Goal: Ask a question

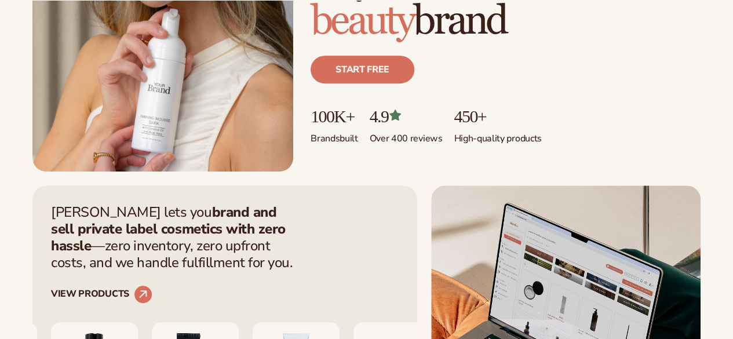
scroll to position [228, 0]
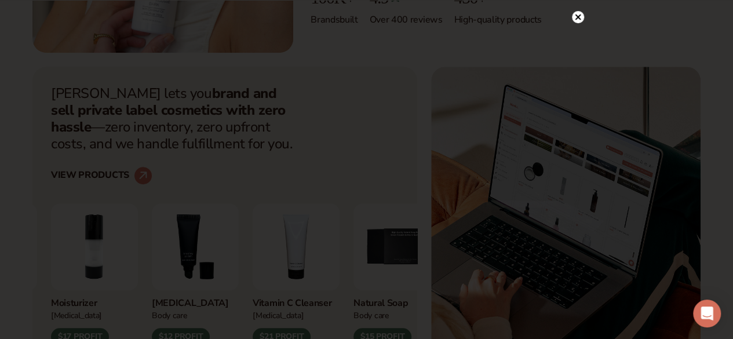
scroll to position [346, 0]
click at [580, 33] on circle at bounding box center [578, 37] width 12 height 12
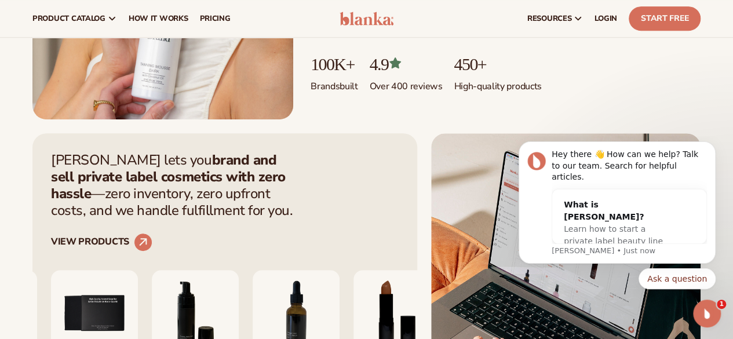
scroll to position [0, 0]
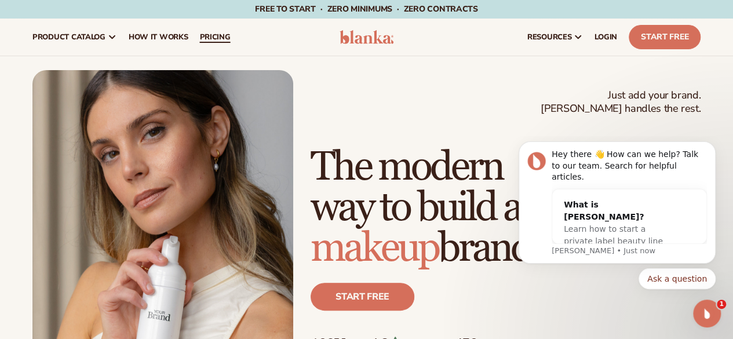
click at [215, 38] on span "pricing" at bounding box center [214, 36] width 31 height 9
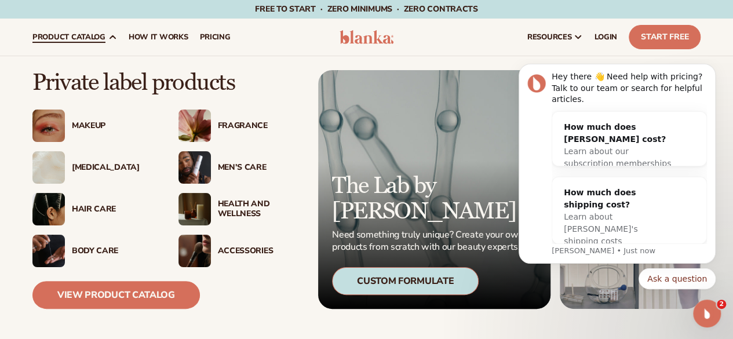
click at [98, 42] on link "product catalog" at bounding box center [75, 37] width 96 height 37
click at [83, 129] on div "Makeup" at bounding box center [113, 126] width 83 height 10
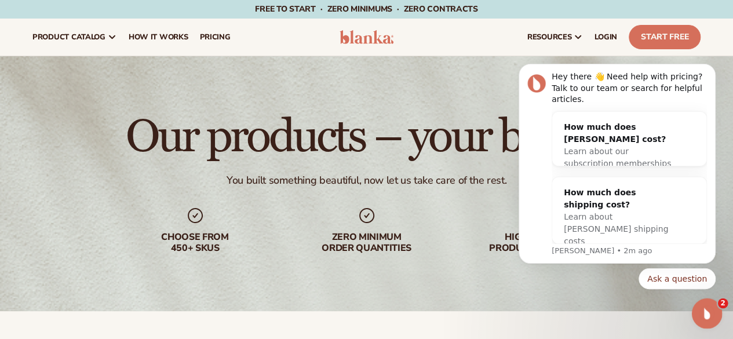
click at [704, 309] on icon "Open Intercom Messenger" at bounding box center [705, 311] width 19 height 19
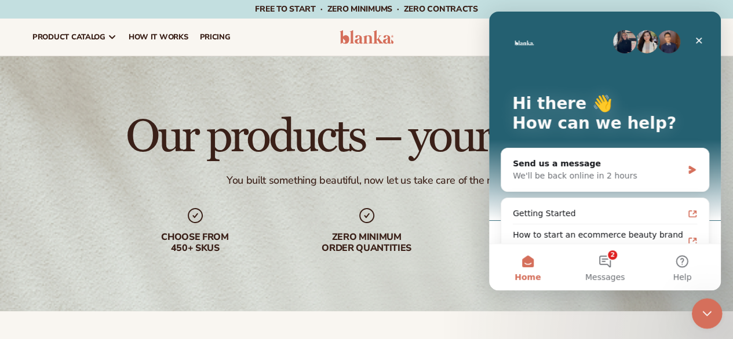
click at [707, 310] on icon "Close Intercom Messenger" at bounding box center [705, 311] width 8 height 5
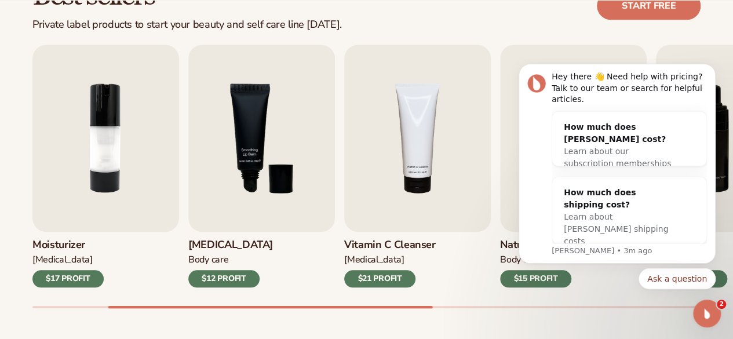
scroll to position [364, 0]
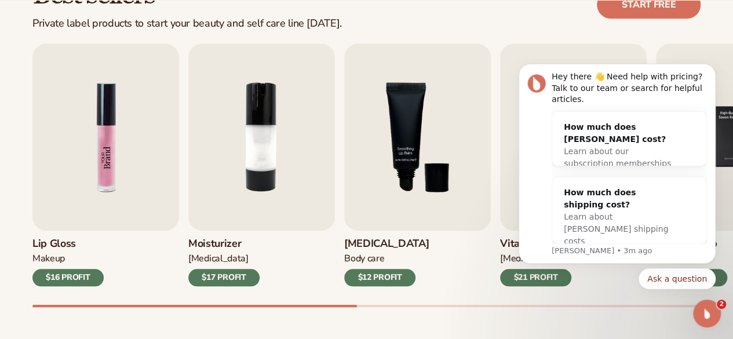
click at [109, 156] on img "1 / 9" at bounding box center [105, 136] width 147 height 187
click at [699, 308] on icon "Open Intercom Messenger" at bounding box center [705, 311] width 19 height 19
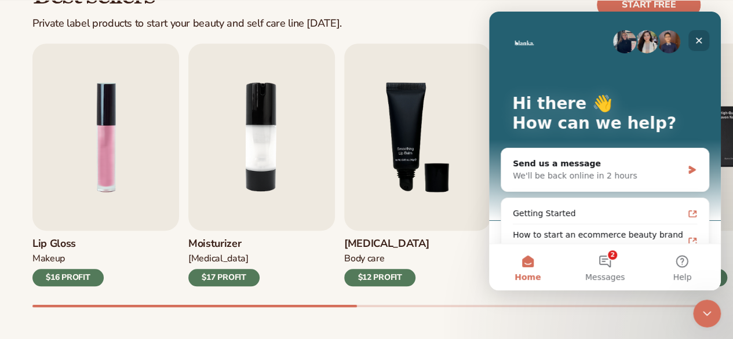
click at [699, 40] on icon "Close" at bounding box center [699, 41] width 6 height 6
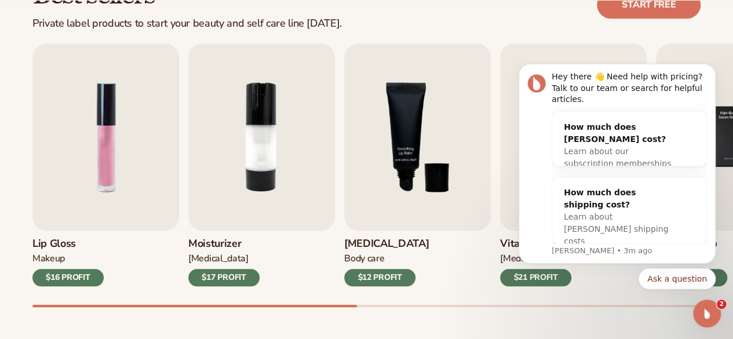
scroll to position [0, 0]
click at [712, 71] on icon "Dismiss notification" at bounding box center [712, 67] width 6 height 6
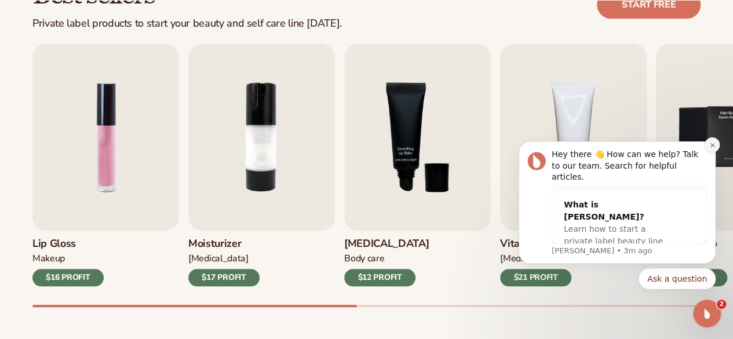
click at [707, 152] on button "Dismiss notification" at bounding box center [711, 144] width 15 height 15
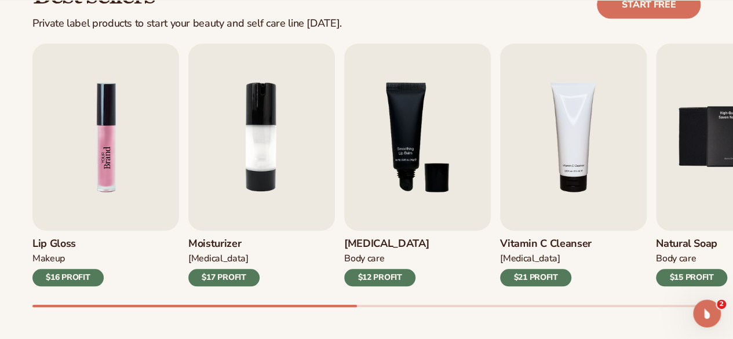
click at [110, 134] on img "1 / 9" at bounding box center [105, 136] width 147 height 187
click at [63, 275] on div "$16 PROFIT" at bounding box center [67, 277] width 71 height 17
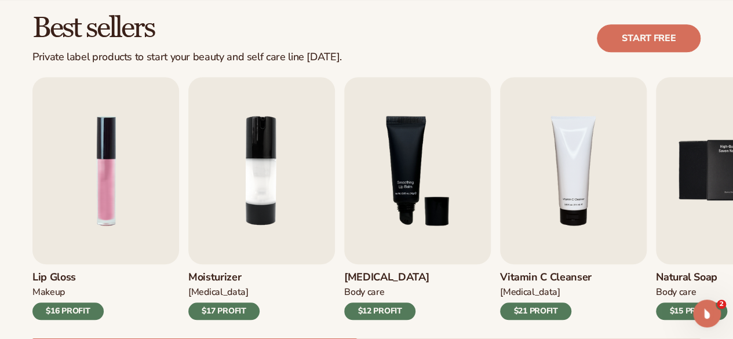
scroll to position [332, 0]
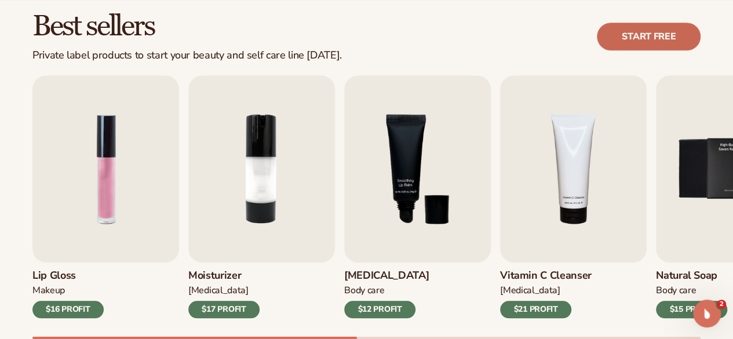
click at [657, 36] on link "Start free" at bounding box center [649, 37] width 104 height 28
click at [701, 310] on icon "Open Intercom Messenger" at bounding box center [705, 311] width 19 height 19
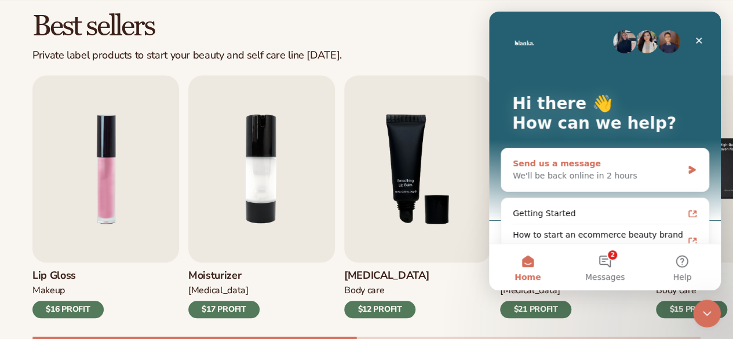
scroll to position [85, 0]
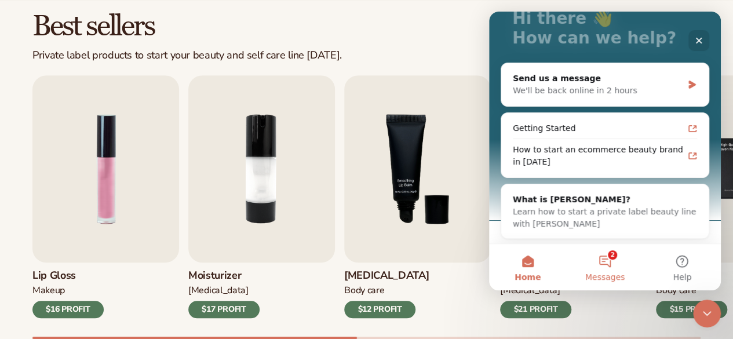
click at [608, 264] on button "2 Messages" at bounding box center [604, 267] width 77 height 46
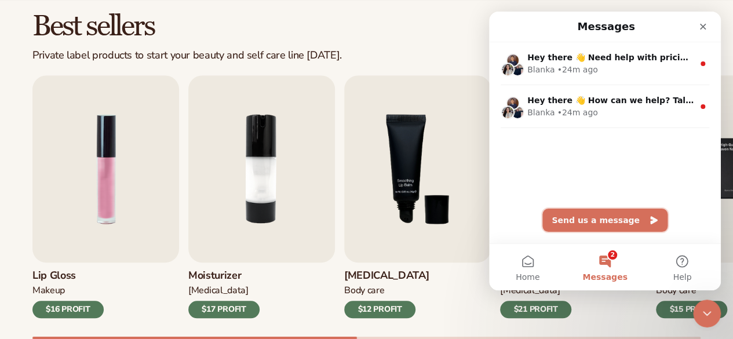
click at [614, 227] on button "Send us a message" at bounding box center [604, 220] width 125 height 23
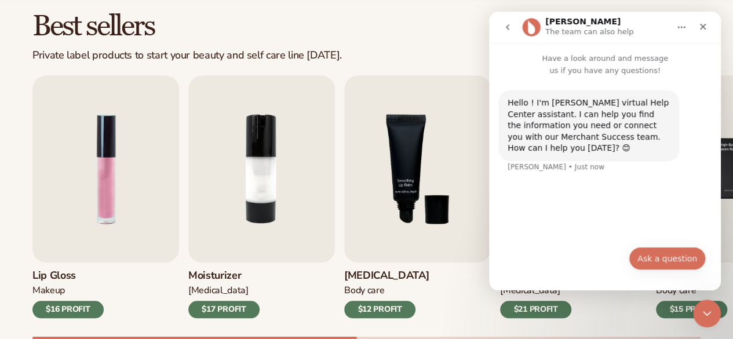
click at [648, 257] on button "Ask a question" at bounding box center [667, 258] width 77 height 23
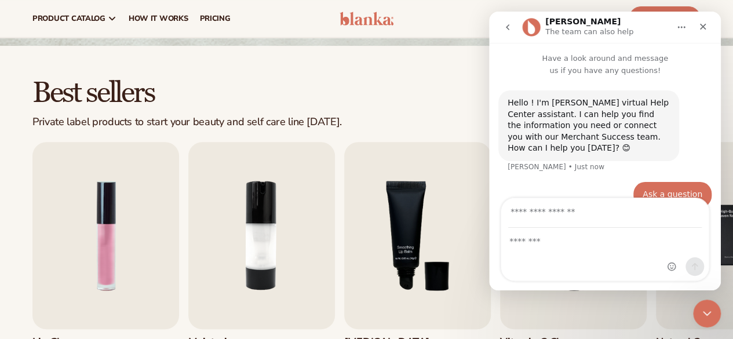
scroll to position [9, 0]
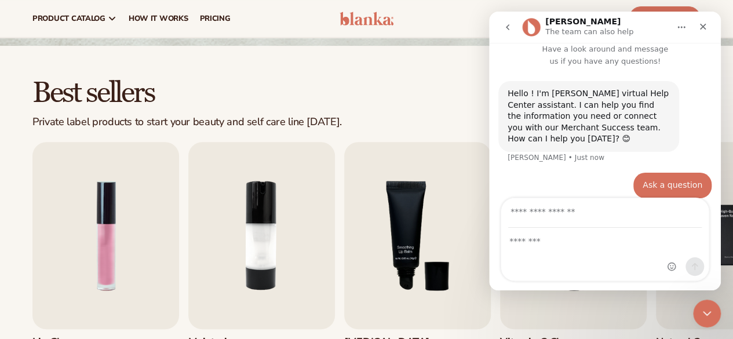
click at [523, 215] on input "Your email" at bounding box center [604, 213] width 193 height 30
type input "**********"
click at [543, 249] on div "Intercom messenger" at bounding box center [604, 254] width 207 height 52
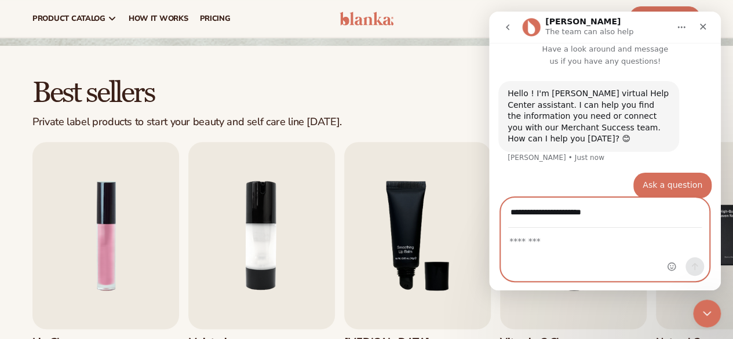
click at [541, 240] on textarea "Message…" at bounding box center [604, 238] width 207 height 20
click at [545, 243] on textarea "Message…" at bounding box center [604, 238] width 207 height 20
click at [542, 238] on textarea "Message…" at bounding box center [604, 238] width 207 height 20
type textarea "**********"
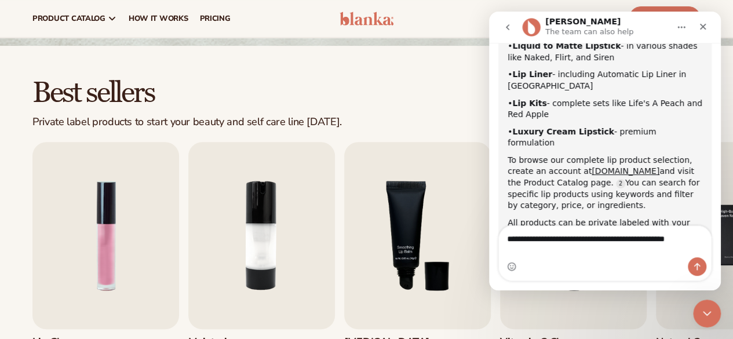
scroll to position [302, 0]
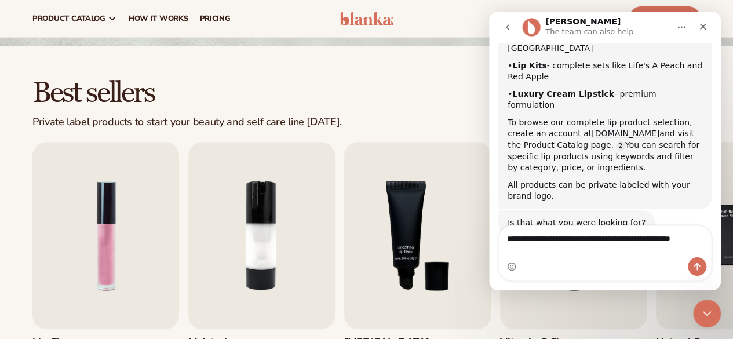
type textarea "**********"
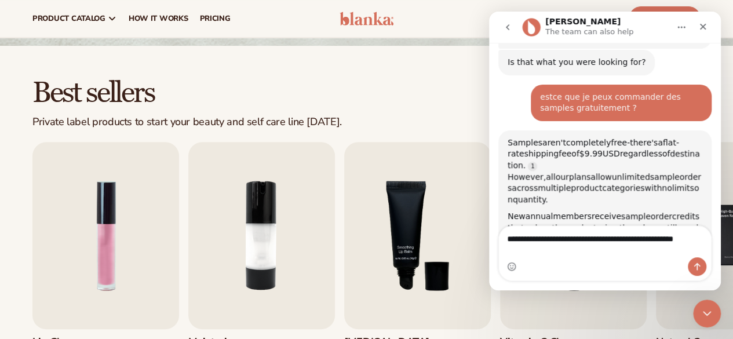
scroll to position [1, 0]
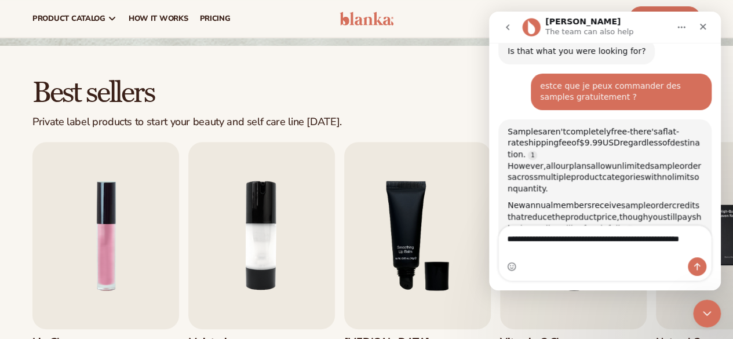
type textarea "**********"
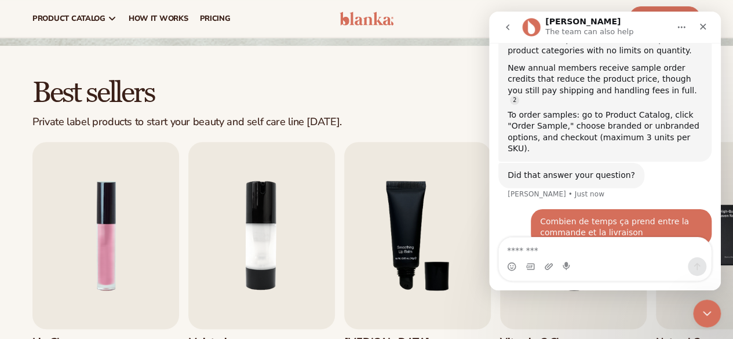
scroll to position [607, 0]
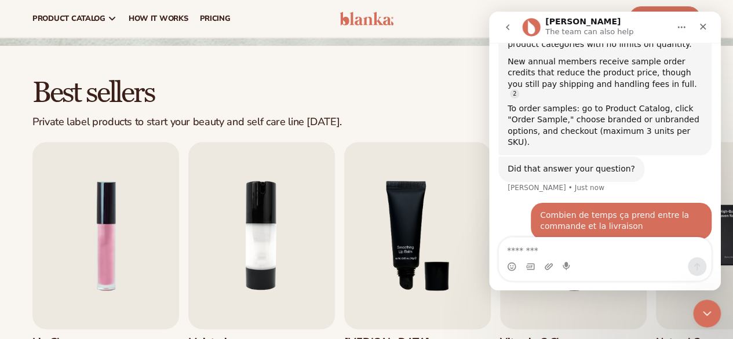
click at [528, 251] on textarea "Message…" at bounding box center [605, 248] width 213 height 20
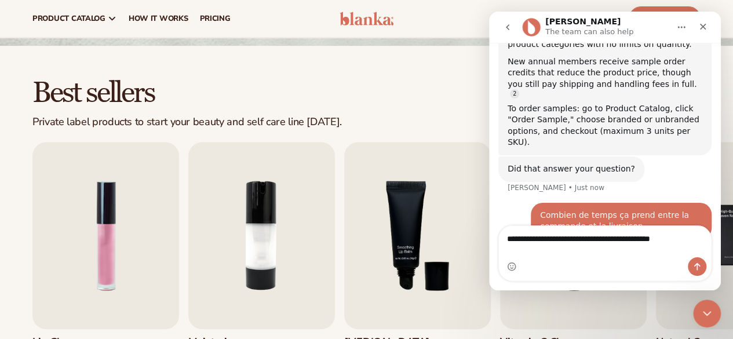
type textarea "**********"
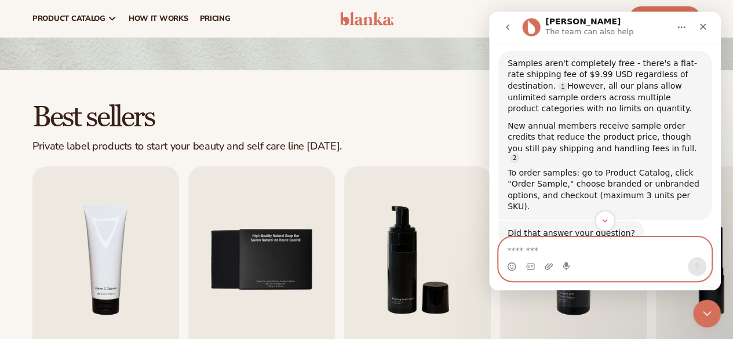
scroll to position [235, 0]
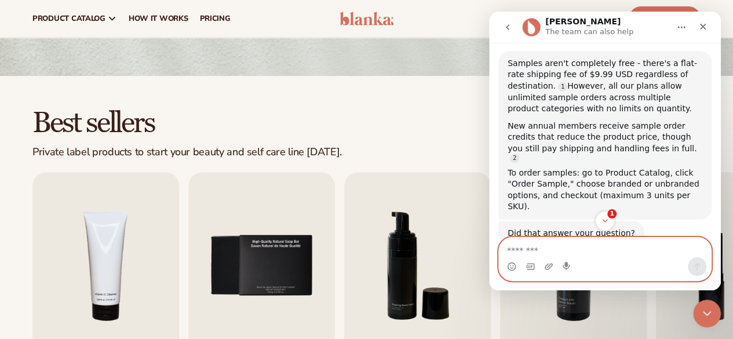
click at [530, 249] on textarea "Message…" at bounding box center [605, 248] width 213 height 20
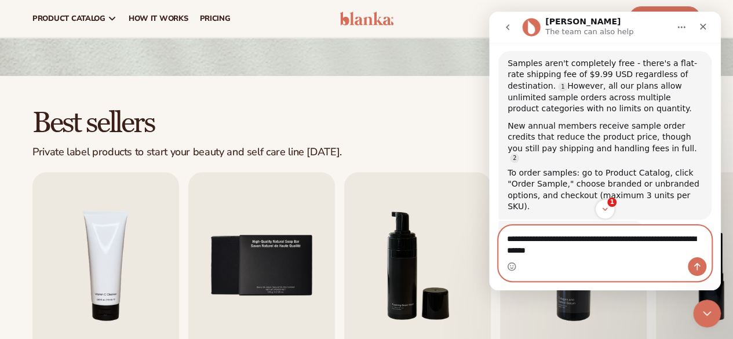
type textarea "**********"
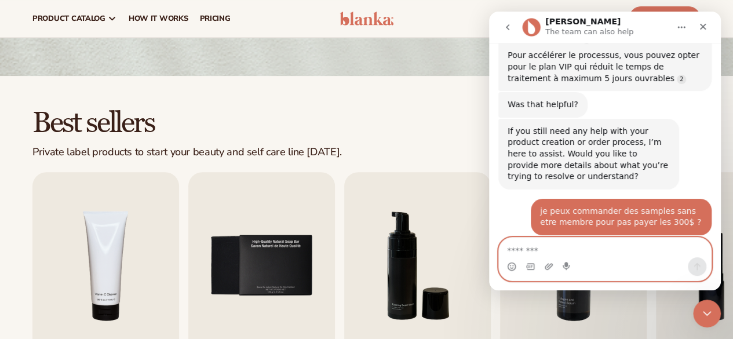
scroll to position [1261, 0]
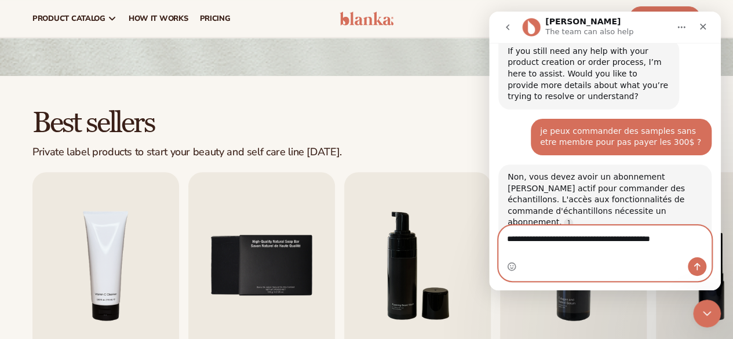
type textarea "**********"
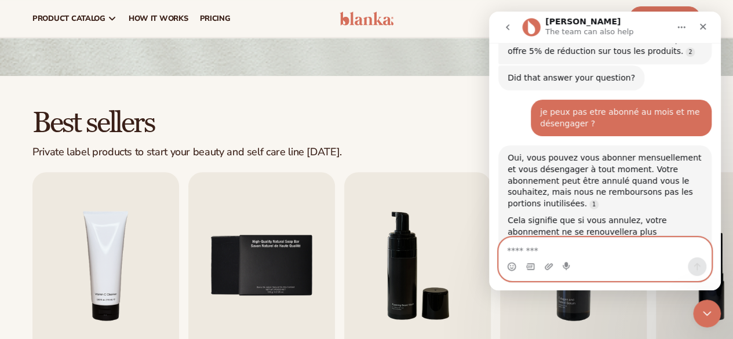
scroll to position [1477, 0]
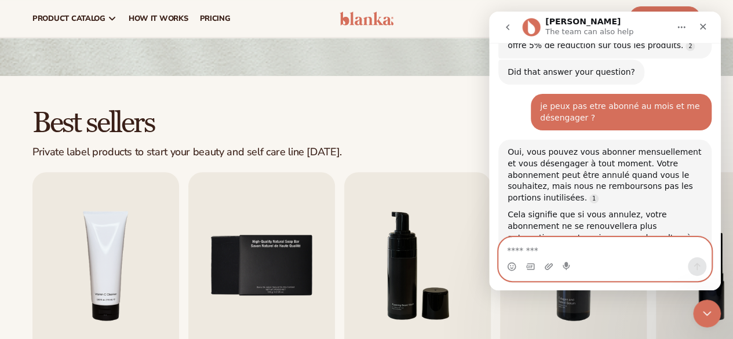
click at [535, 254] on textarea "Message…" at bounding box center [605, 248] width 213 height 20
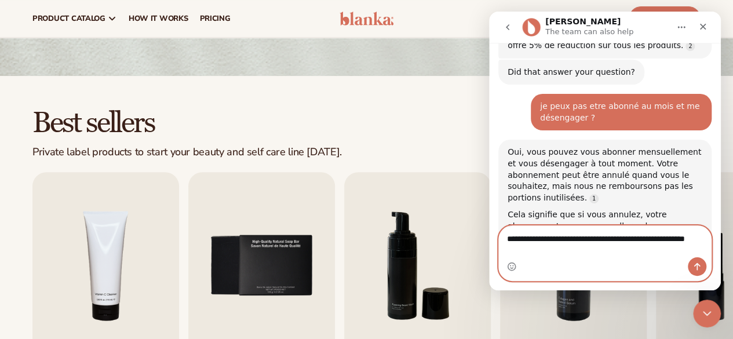
type textarea "**********"
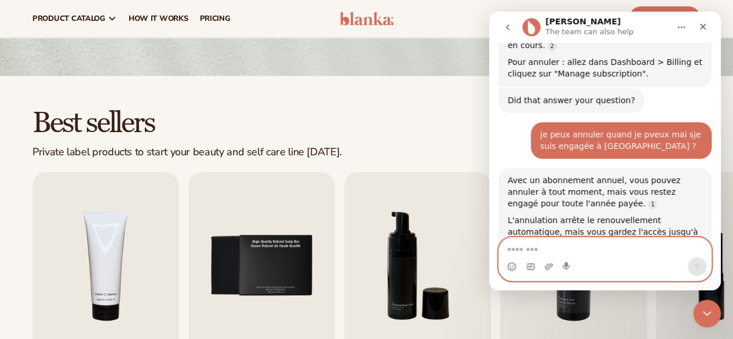
scroll to position [1697, 0]
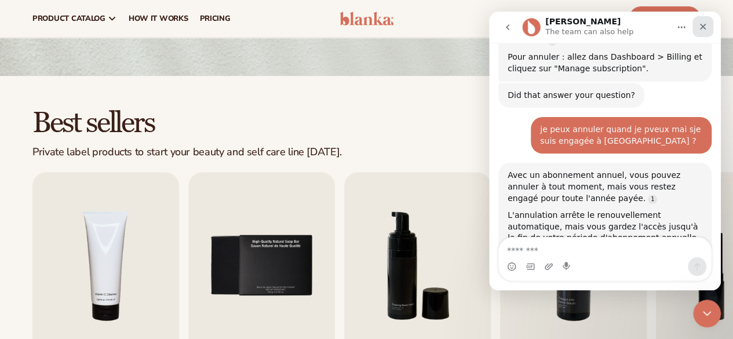
click at [702, 28] on icon "Close" at bounding box center [703, 27] width 6 height 6
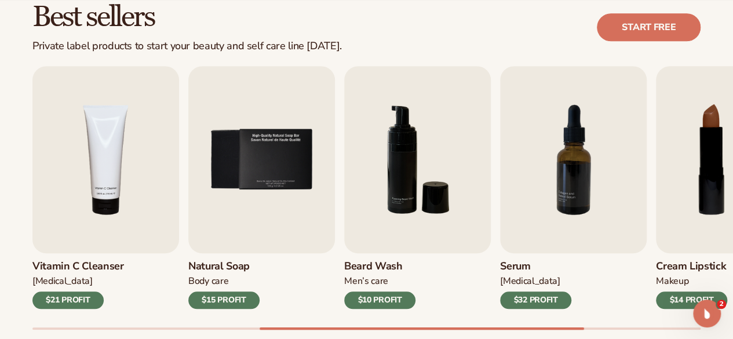
scroll to position [342, 0]
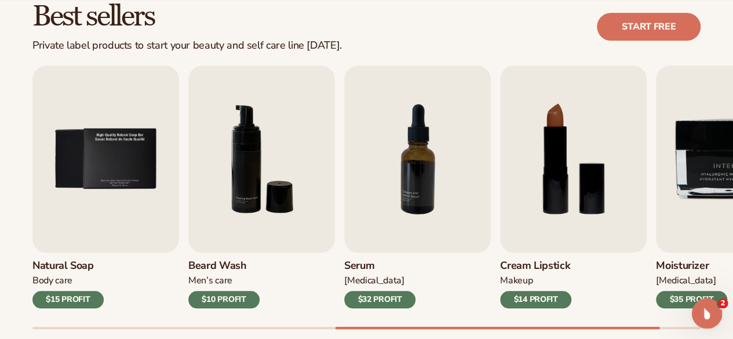
click at [697, 313] on icon "Open Intercom Messenger" at bounding box center [705, 311] width 19 height 19
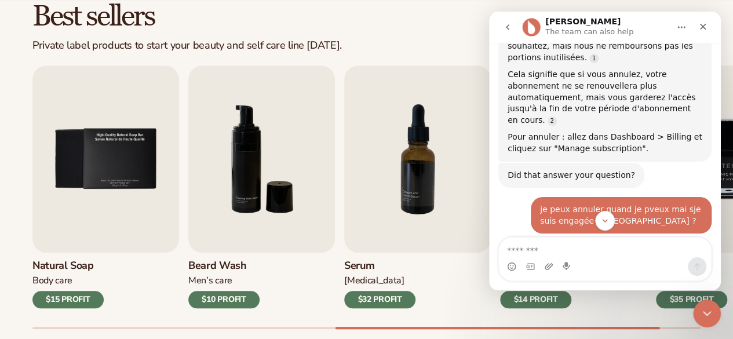
scroll to position [1618, 0]
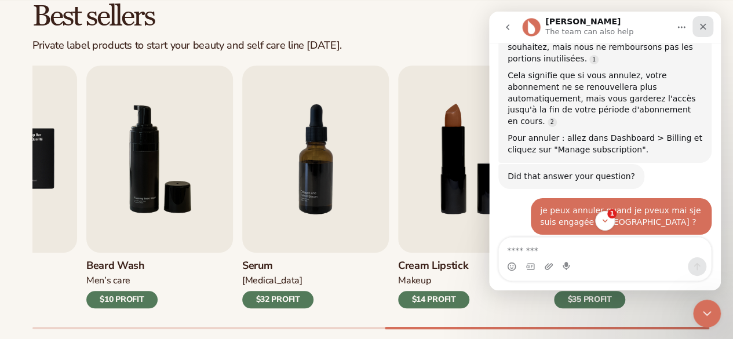
click at [702, 29] on icon "Close" at bounding box center [702, 26] width 9 height 9
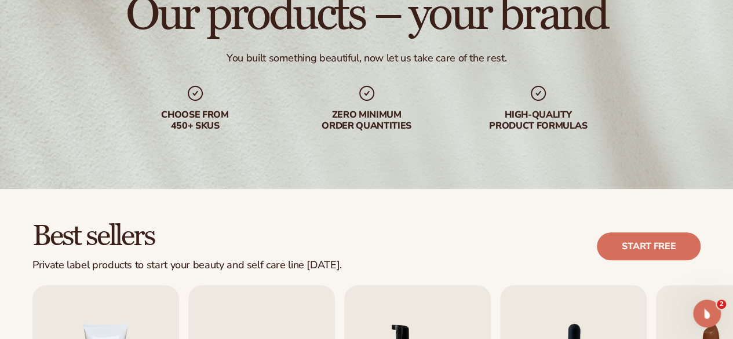
scroll to position [0, 0]
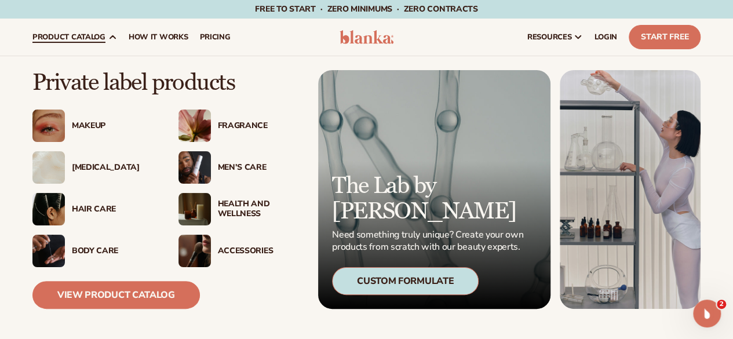
click at [82, 122] on div "Makeup" at bounding box center [113, 126] width 83 height 10
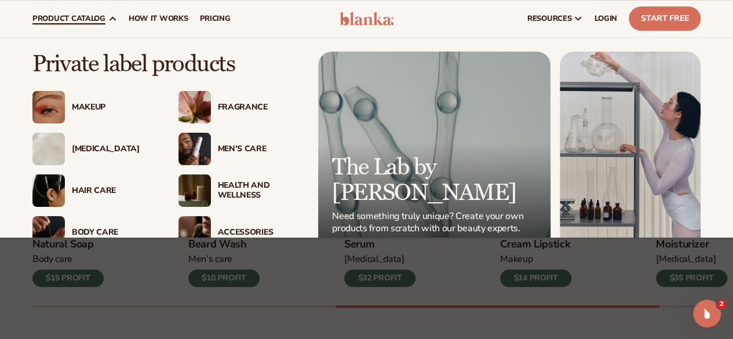
scroll to position [85, 0]
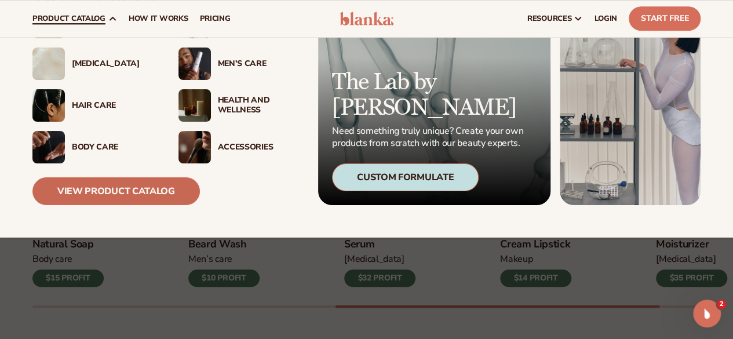
click at [106, 186] on link "View Product Catalog" at bounding box center [115, 191] width 167 height 28
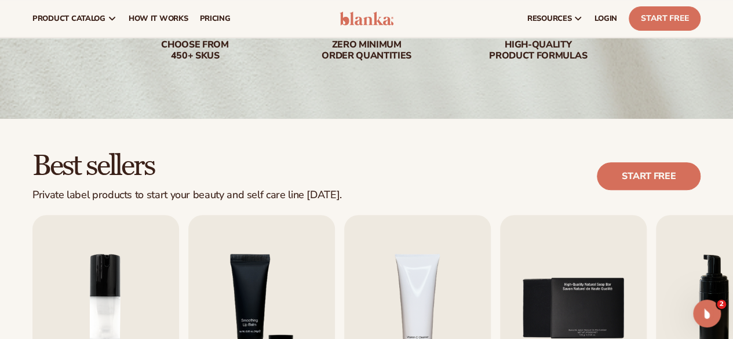
scroll to position [145, 0]
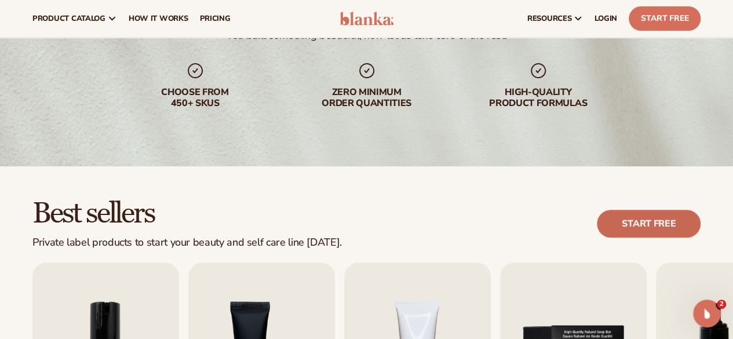
click at [616, 225] on link "Start free" at bounding box center [649, 224] width 104 height 28
